Goal: Task Accomplishment & Management: Use online tool/utility

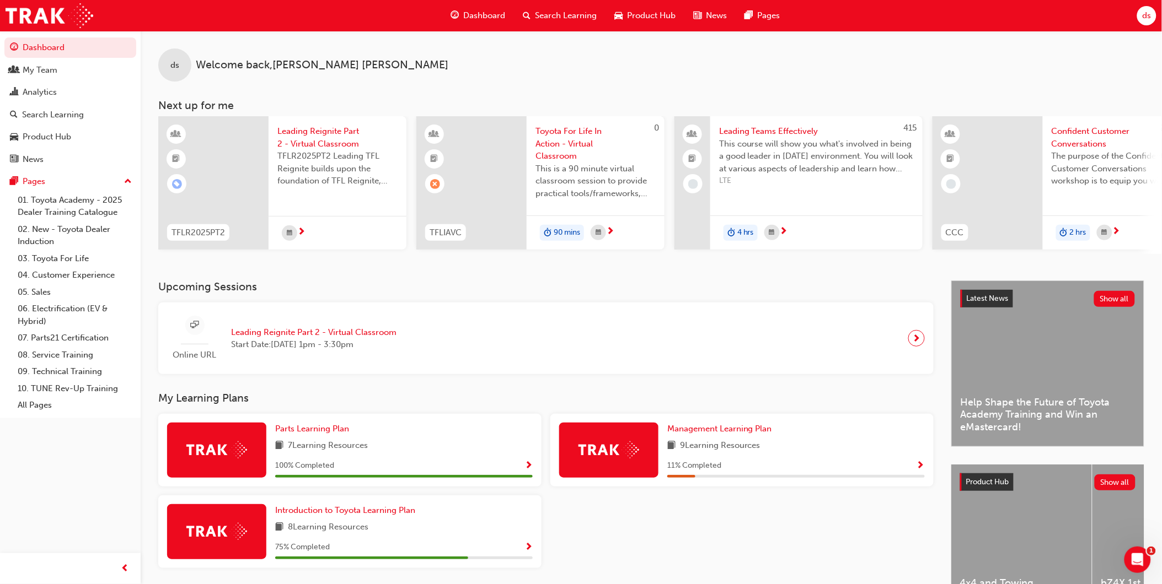
click at [1145, 15] on span "ds" at bounding box center [1146, 15] width 9 height 13
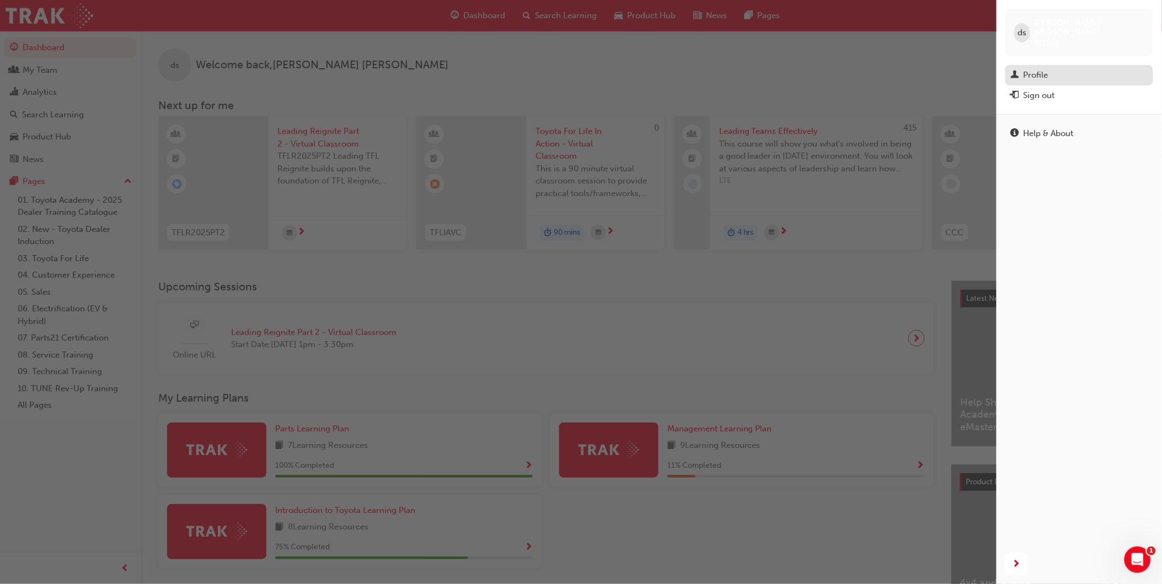
click at [1043, 69] on div "Profile" at bounding box center [1035, 75] width 25 height 13
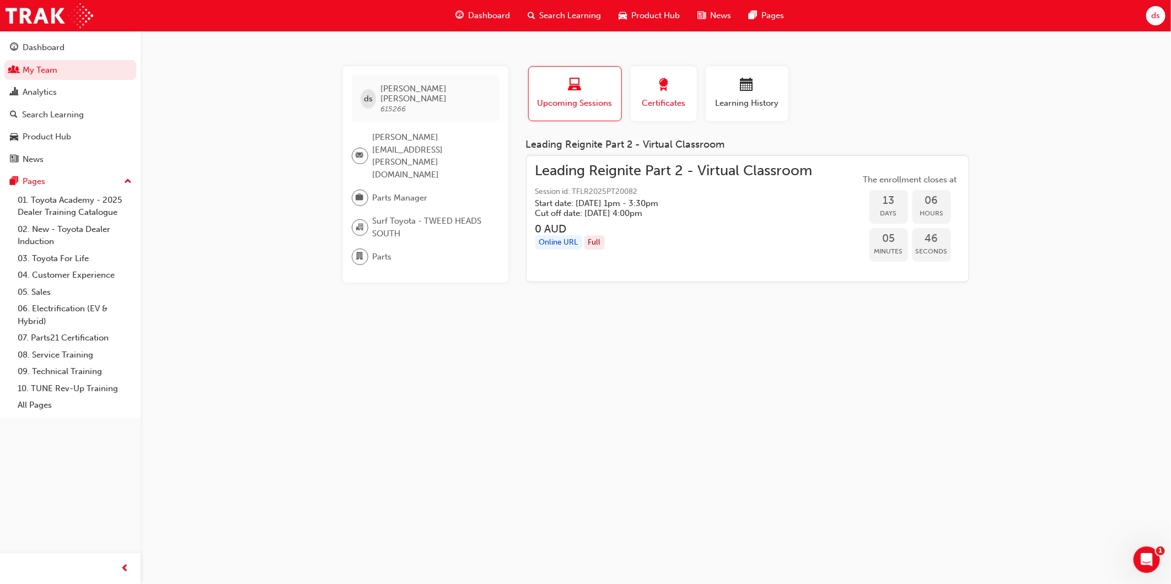
click at [664, 94] on div "button" at bounding box center [664, 86] width 50 height 17
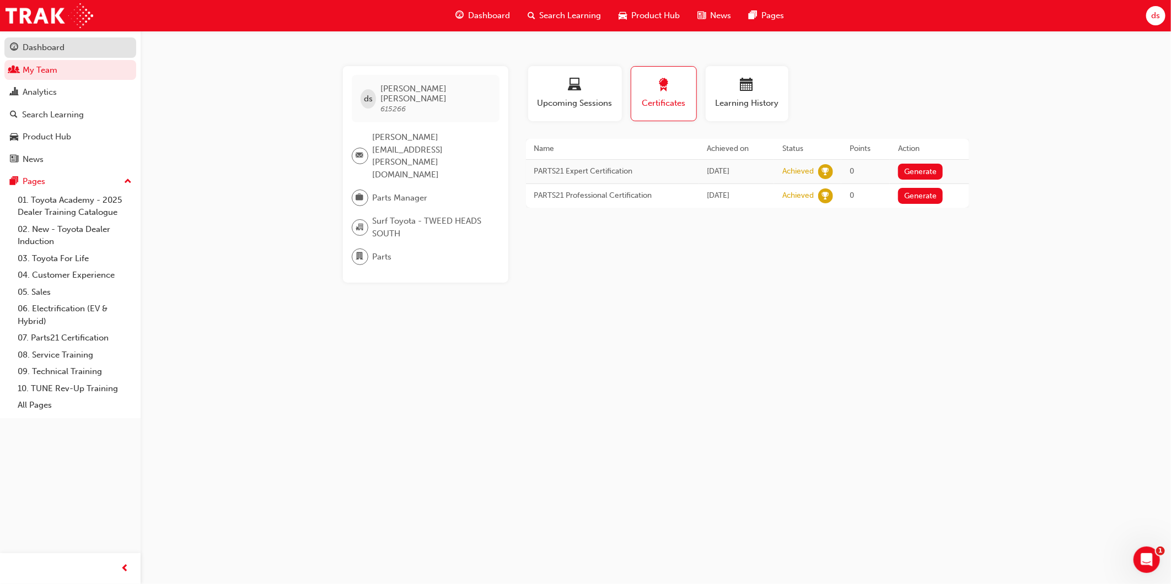
click at [45, 45] on div "Dashboard" at bounding box center [44, 47] width 42 height 13
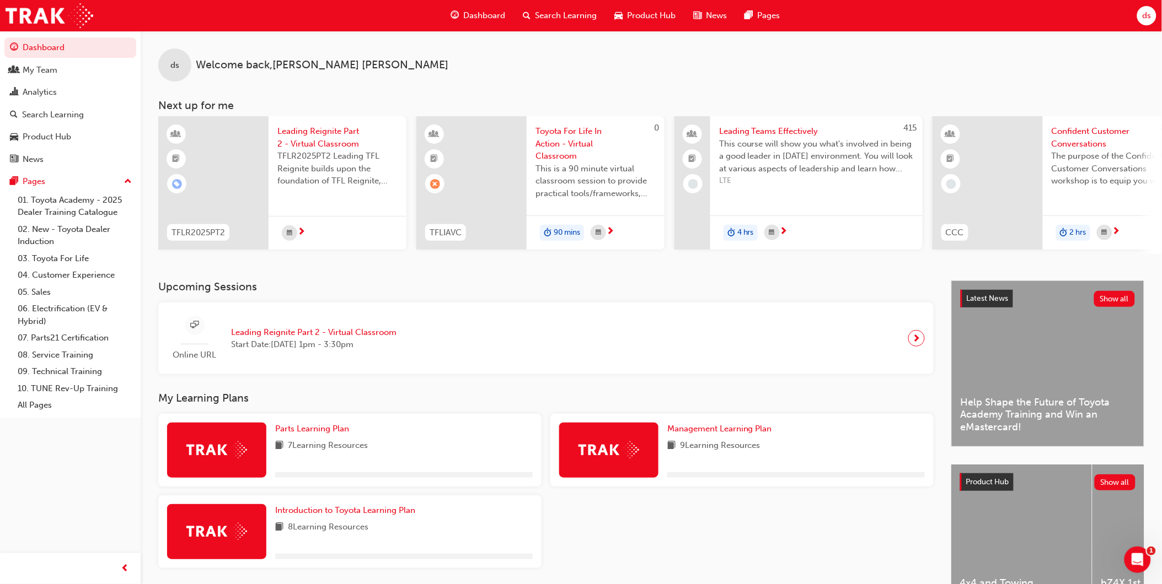
click at [1146, 12] on span "ds" at bounding box center [1146, 15] width 9 height 13
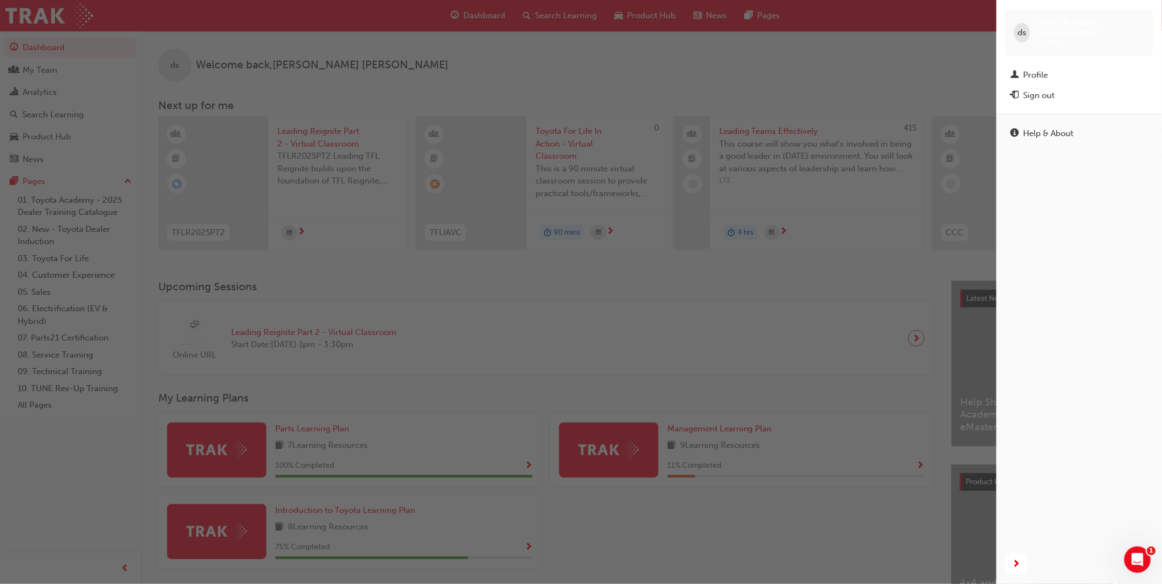
click at [42, 54] on div "button" at bounding box center [498, 292] width 996 height 584
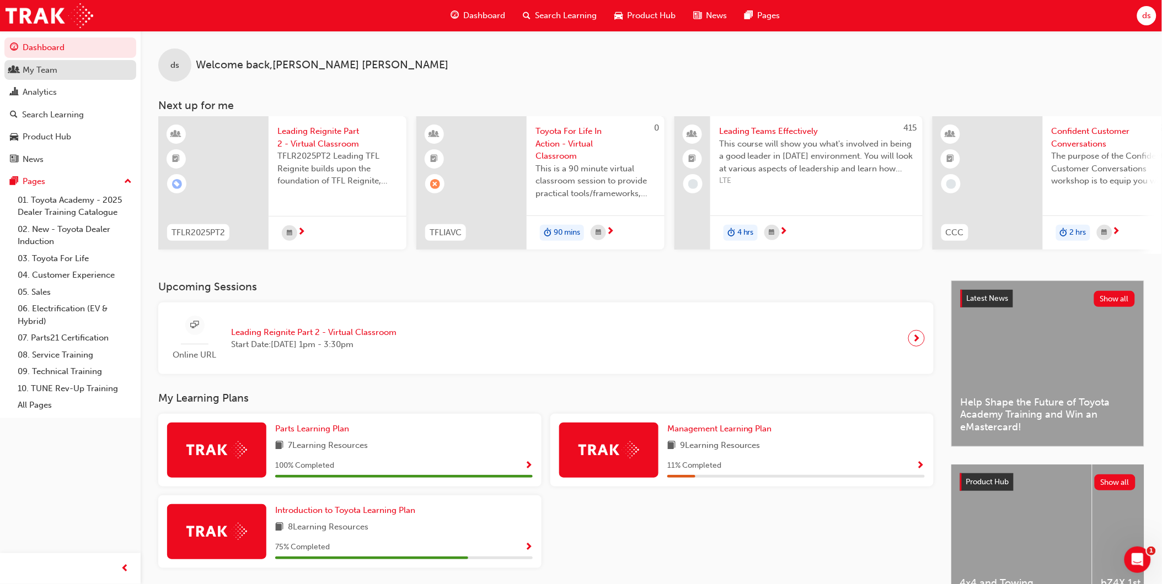
click at [44, 76] on div "My Team" at bounding box center [40, 70] width 35 height 13
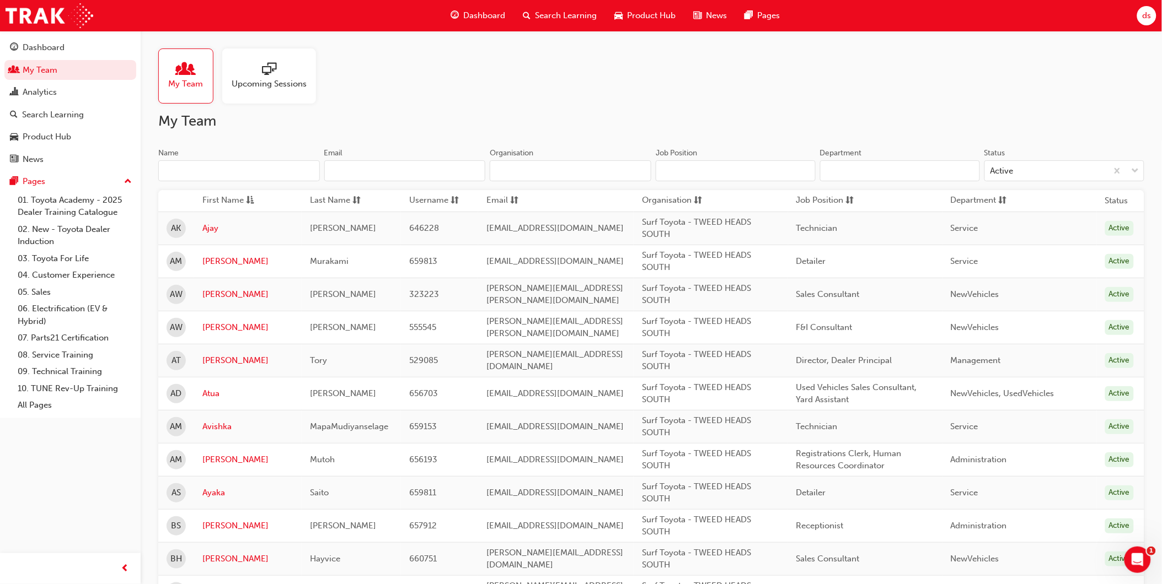
click at [895, 174] on input "Department" at bounding box center [900, 170] width 160 height 21
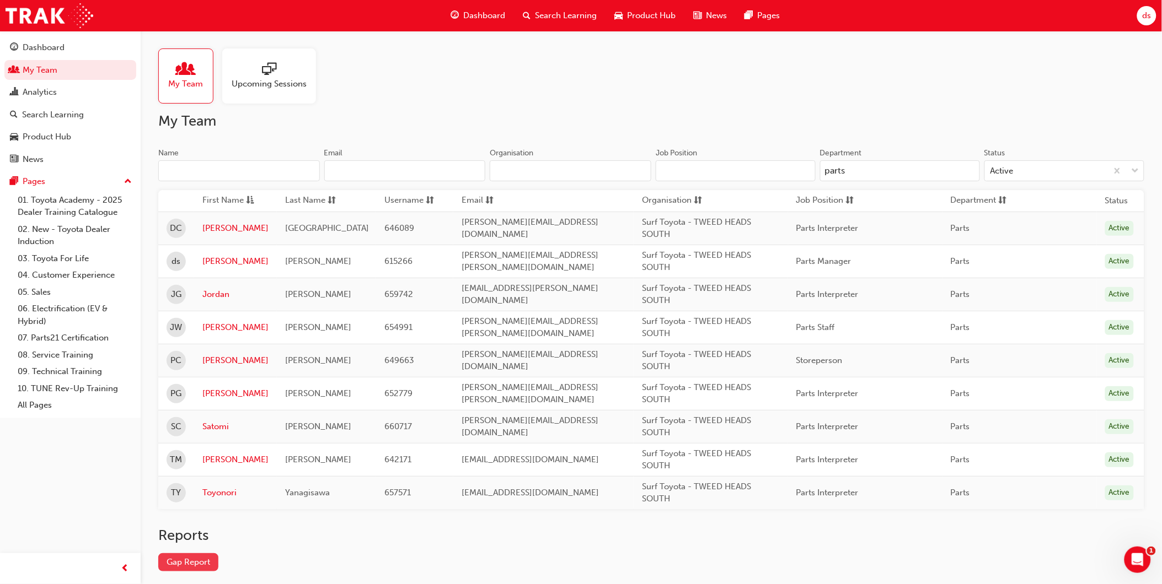
type input "parts"
click at [199, 566] on link "Gap Report" at bounding box center [188, 563] width 60 height 18
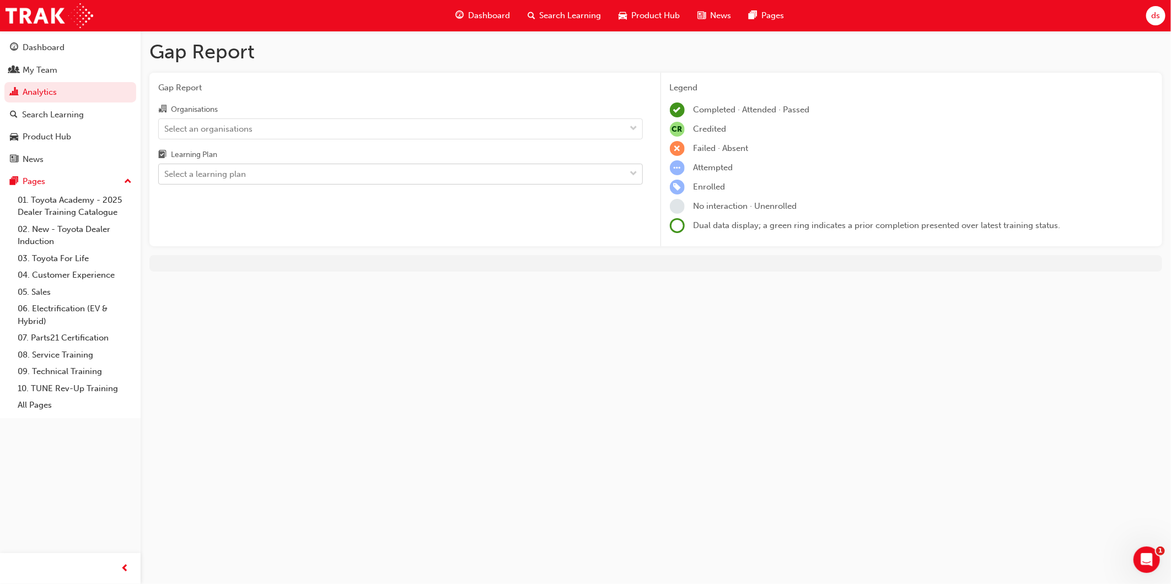
click at [189, 178] on div "Select a learning plan" at bounding box center [205, 174] width 82 height 13
click at [165, 178] on input "Learning Plan Select a learning plan" at bounding box center [164, 173] width 1 height 9
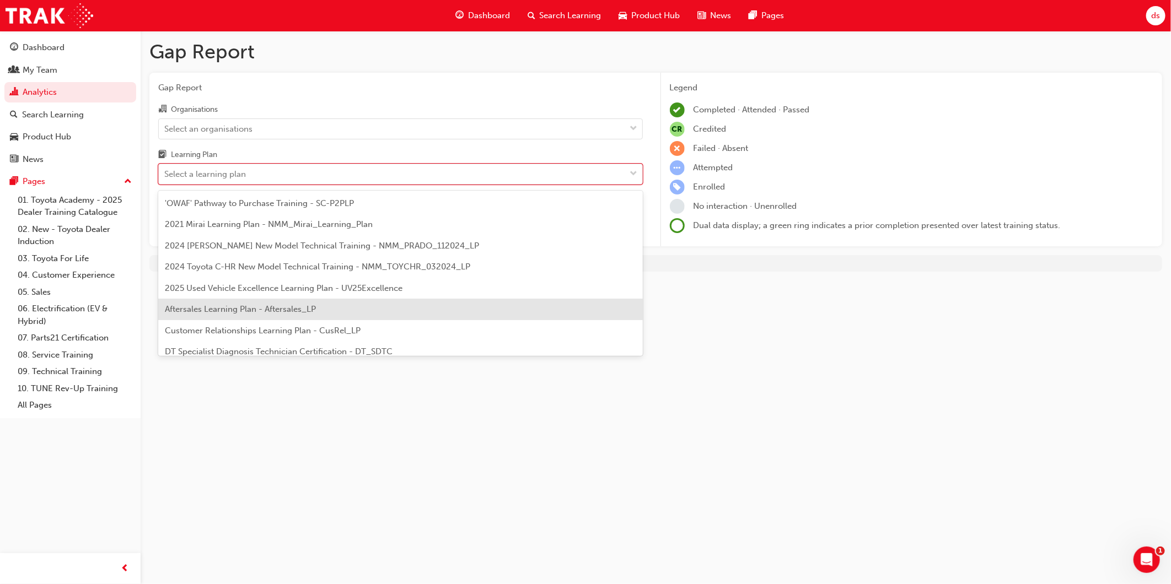
click at [309, 313] on span "Aftersales Learning Plan - Aftersales_LP" at bounding box center [240, 309] width 151 height 10
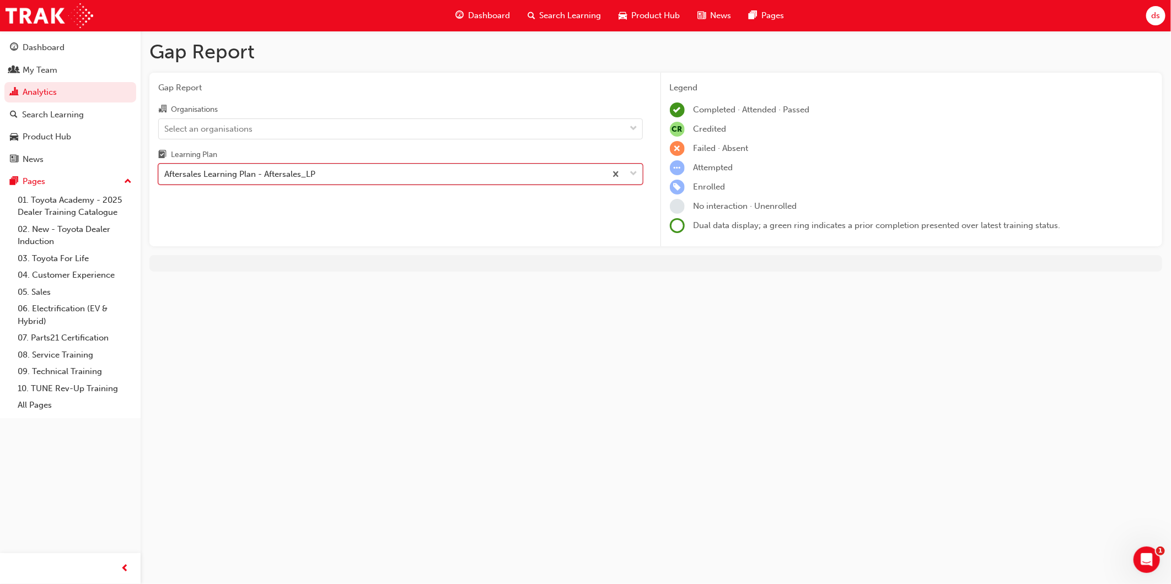
click at [427, 173] on div "Aftersales Learning Plan - Aftersales_LP" at bounding box center [382, 174] width 447 height 19
click at [165, 173] on input "Learning Plan option Aftersales Learning Plan - Aftersales_LP, selected. 0 resu…" at bounding box center [164, 173] width 1 height 9
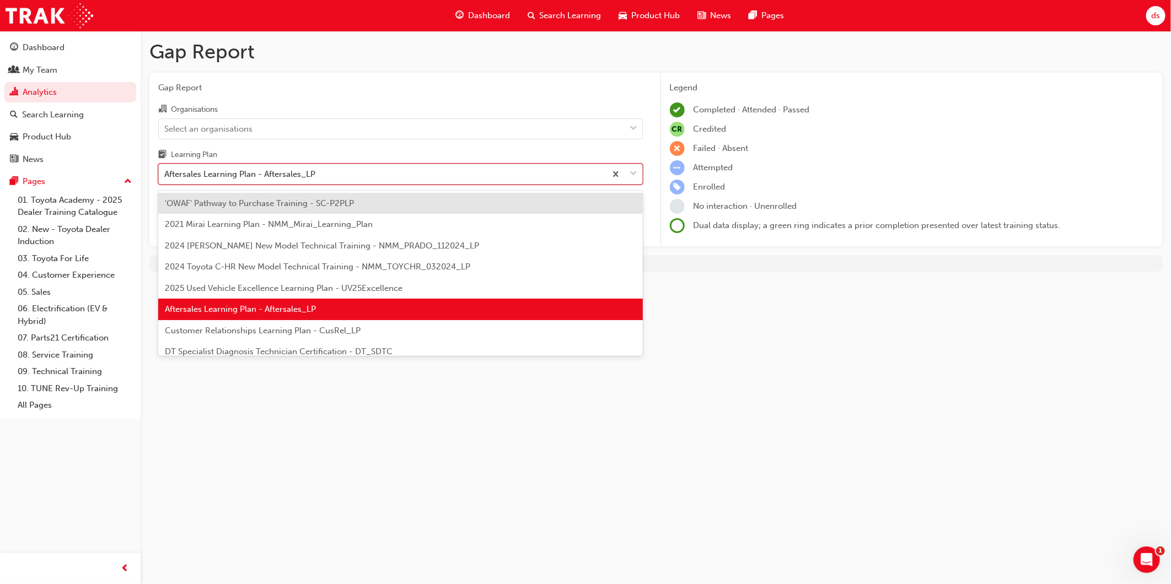
click at [390, 184] on div "Aftersales Learning Plan - Aftersales_LP" at bounding box center [382, 174] width 447 height 19
click at [165, 179] on input "Learning Plan option Aftersales Learning Plan - Aftersales_LP, selected. option…" at bounding box center [164, 173] width 1 height 9
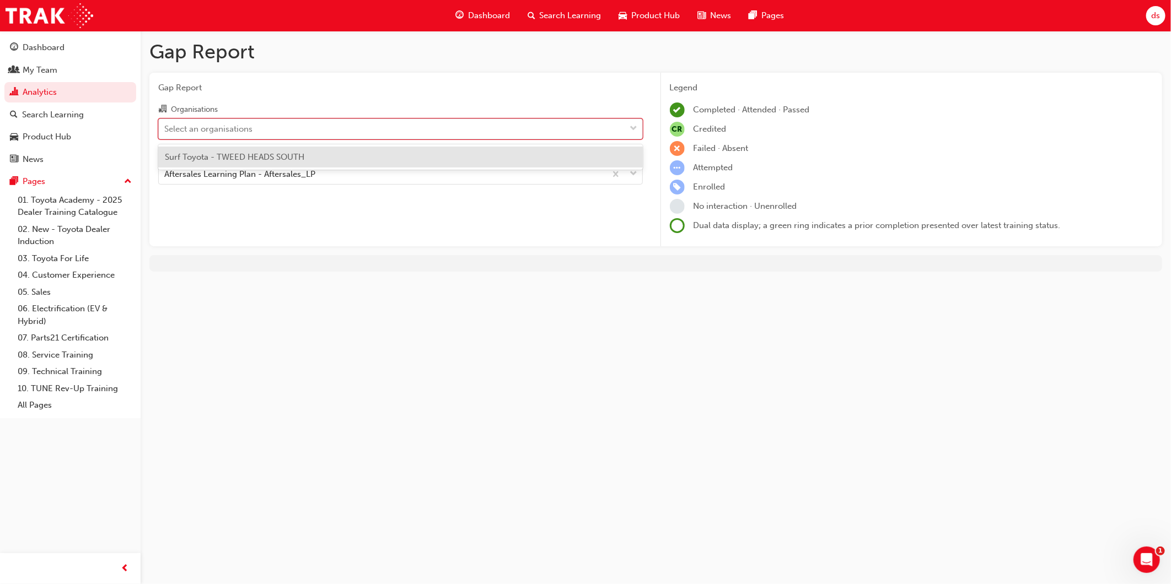
drag, startPoint x: 395, startPoint y: 123, endPoint x: 397, endPoint y: 133, distance: 9.8
click at [395, 123] on div "Select an organisations" at bounding box center [392, 128] width 467 height 19
click at [165, 123] on input "Organisations option Surf Toyota - TWEED HEADS SOUTH focused, 1 of 1. 1 result …" at bounding box center [164, 127] width 1 height 9
click at [255, 156] on span "Surf Toyota - TWEED HEADS SOUTH" at bounding box center [234, 157] width 139 height 10
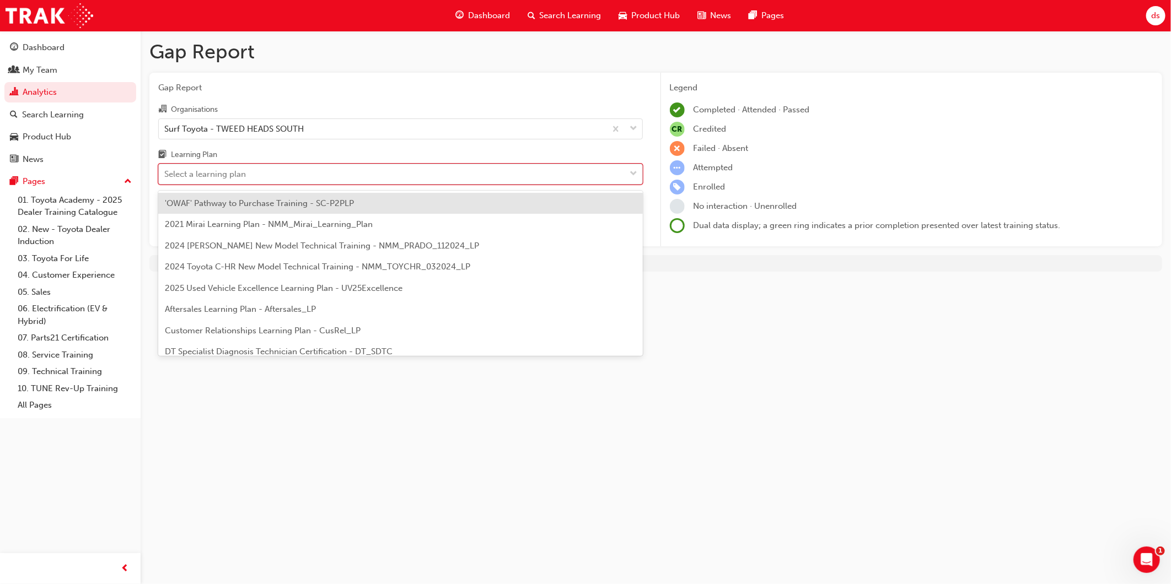
click at [604, 175] on div "Select a learning plan" at bounding box center [392, 174] width 467 height 19
click at [165, 175] on input "Learning Plan option Aftersales Learning Plan - Aftersales_LP, selected. option…" at bounding box center [164, 173] width 1 height 9
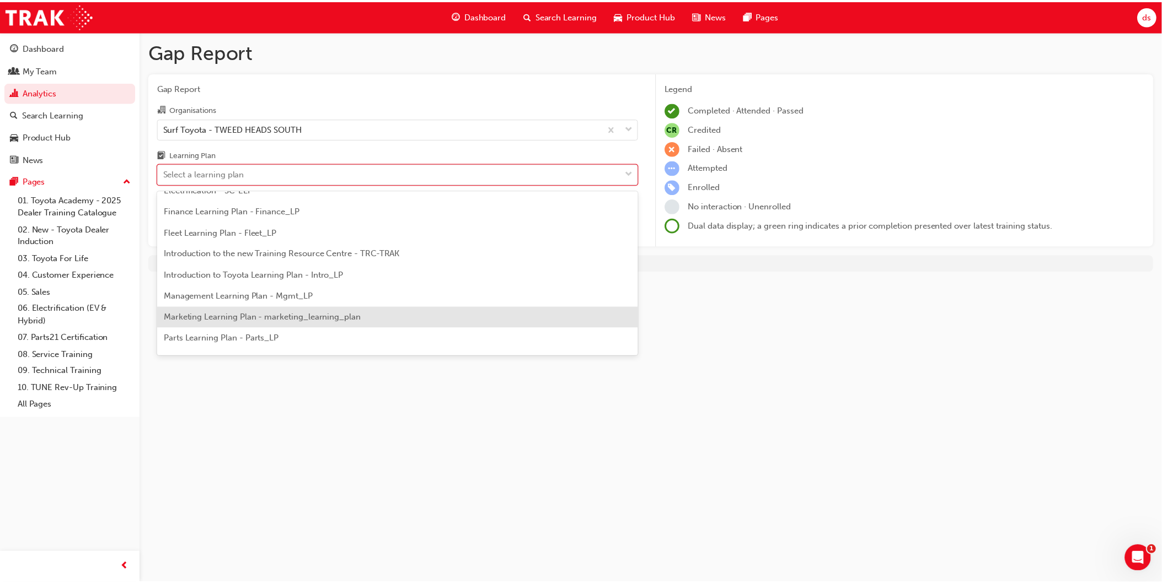
scroll to position [184, 0]
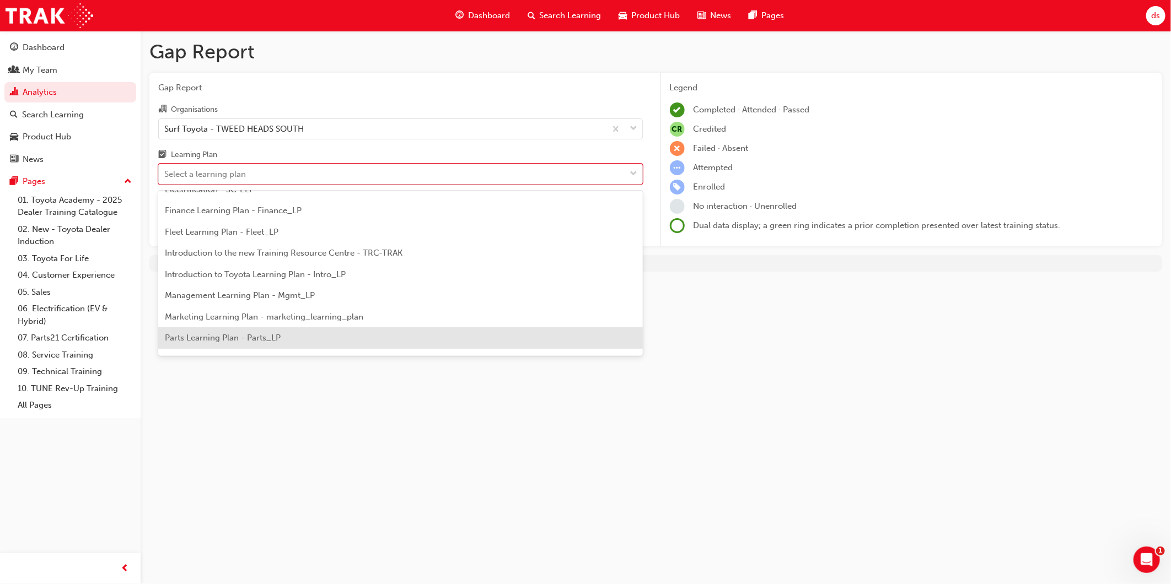
click at [270, 338] on span "Parts Learning Plan - Parts_LP" at bounding box center [223, 338] width 116 height 10
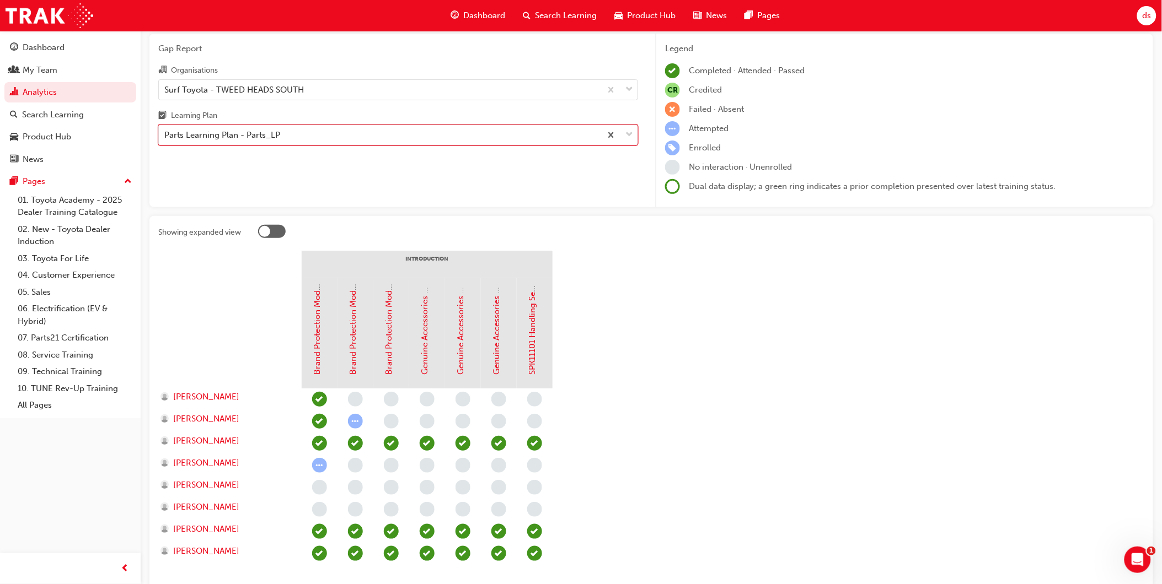
scroll to position [112, 0]
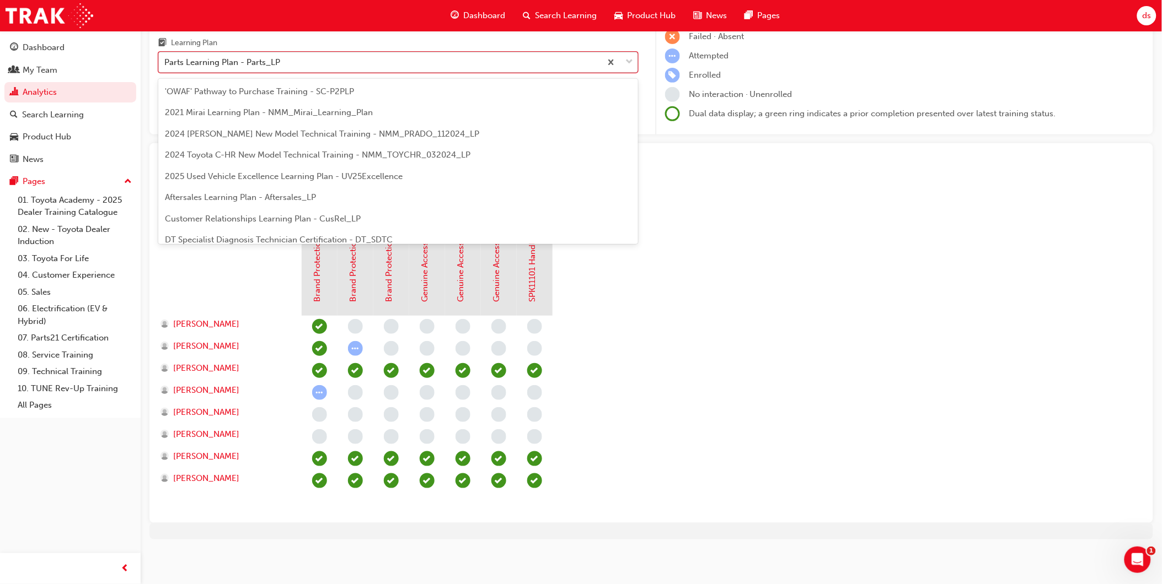
drag, startPoint x: 627, startPoint y: 63, endPoint x: 636, endPoint y: 61, distance: 9.1
click at [627, 63] on span "down-icon" at bounding box center [629, 62] width 8 height 14
click at [165, 63] on input "Learning Plan option Parts Learning Plan - Parts_LP, selected. option Parts Lea…" at bounding box center [164, 61] width 1 height 9
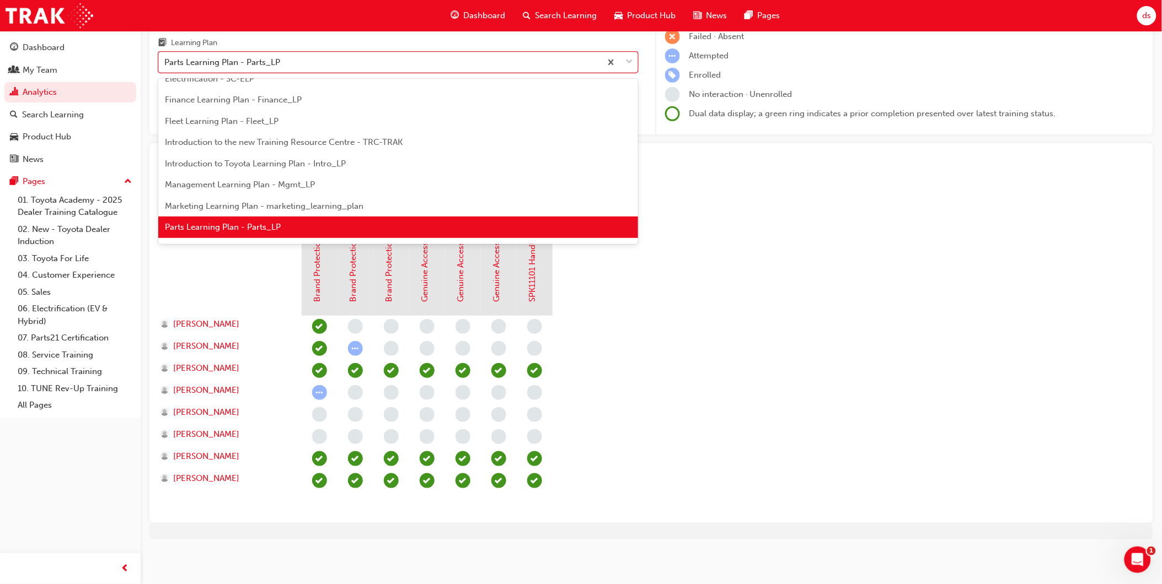
scroll to position [305, 0]
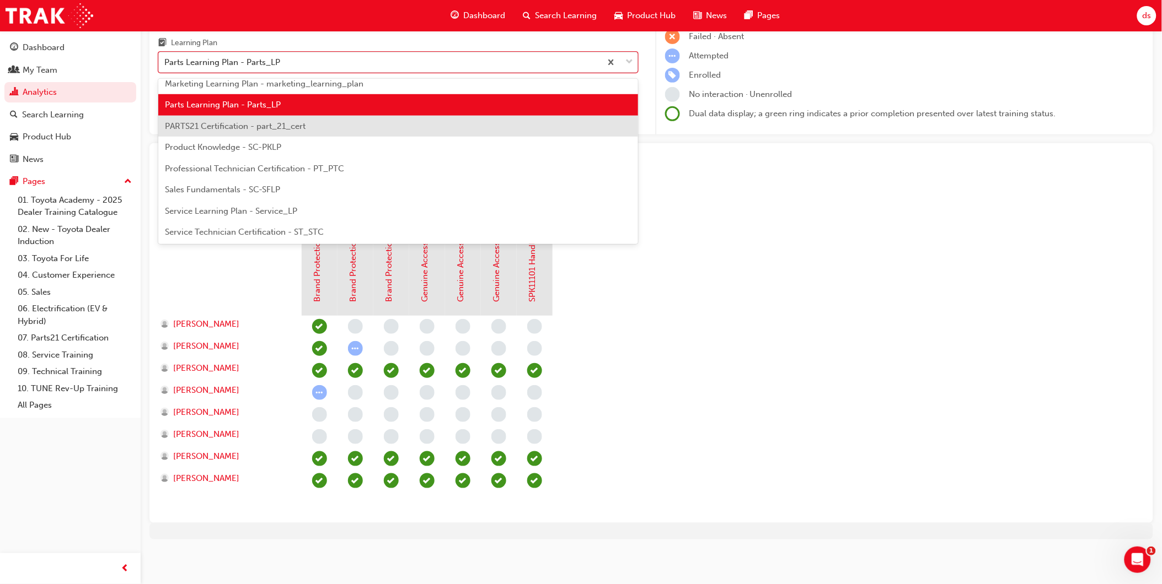
click at [261, 123] on span "PARTS21 Certification - part_21_cert" at bounding box center [235, 126] width 141 height 10
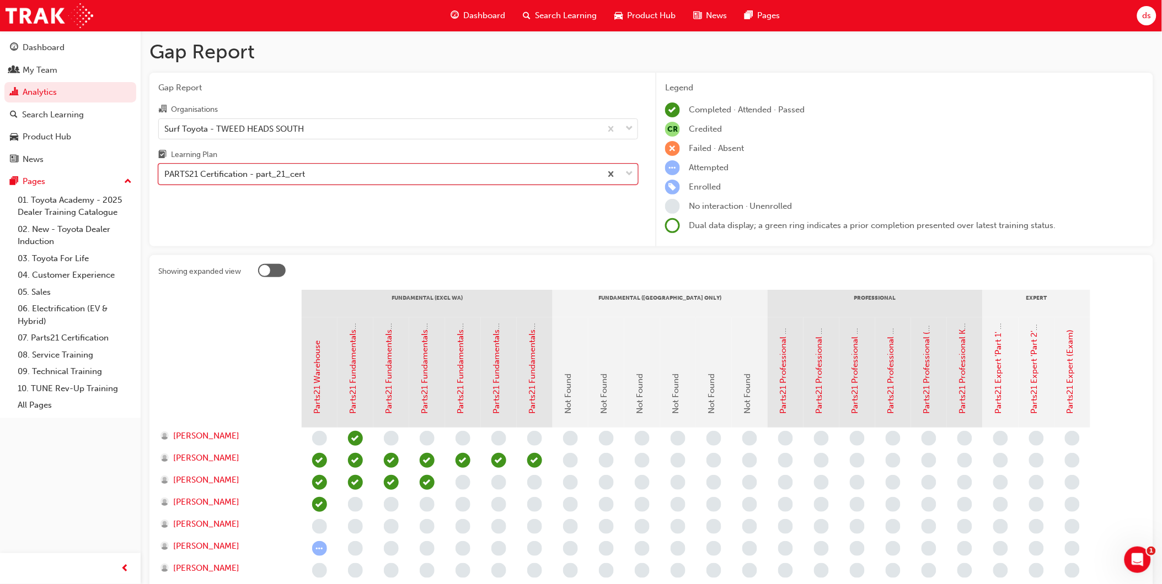
scroll to position [112, 0]
